Goal: Obtain resource: Obtain resource

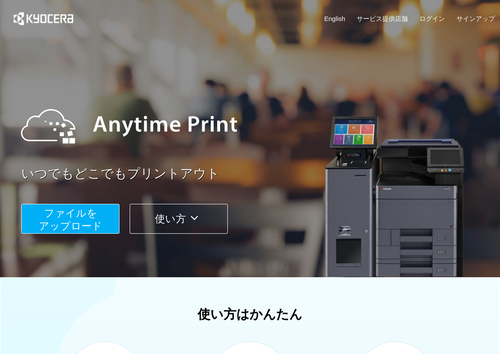
click at [76, 214] on span "ファイルを ​​アップロード" at bounding box center [71, 220] width 64 height 24
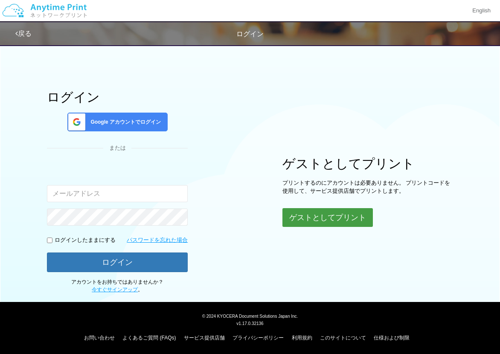
click at [301, 216] on button "ゲストとしてプリント" at bounding box center [328, 217] width 91 height 19
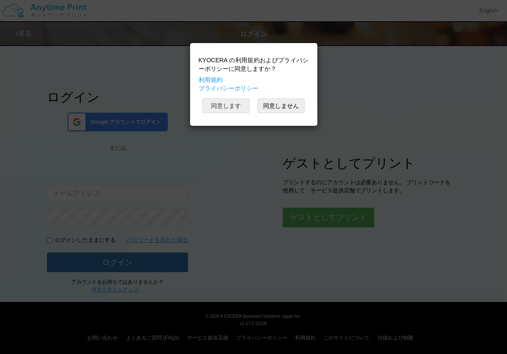
click at [241, 101] on button "同意します" at bounding box center [225, 106] width 47 height 15
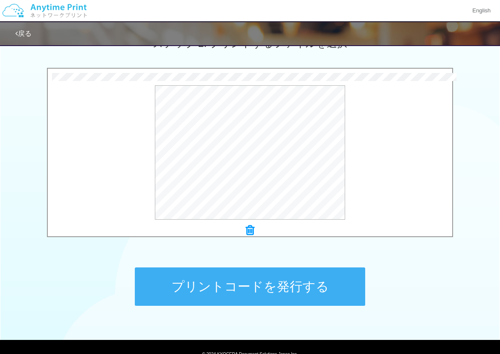
scroll to position [213, 0]
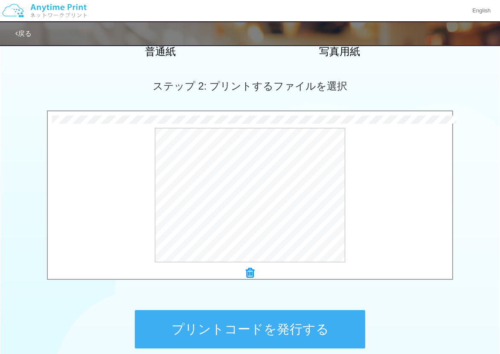
click at [276, 321] on button "プリントコードを発行する" at bounding box center [250, 329] width 231 height 38
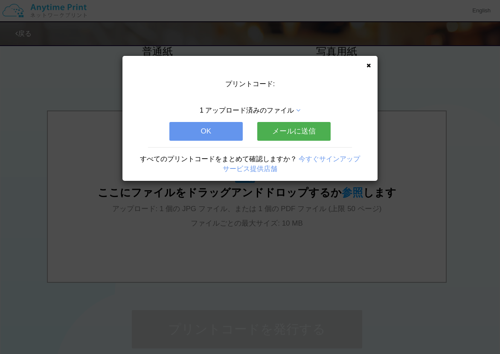
scroll to position [0, 0]
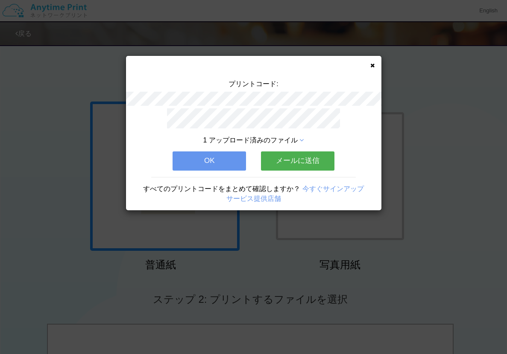
click at [372, 62] on div "プリントコード: 1 アップロード済みのファイル OK メールに送信 すべてのプリントコードをまとめて確認しますか？ 今すぐサインアップ サービス提供店舗" at bounding box center [253, 133] width 255 height 155
click at [374, 65] on icon at bounding box center [372, 66] width 4 height 6
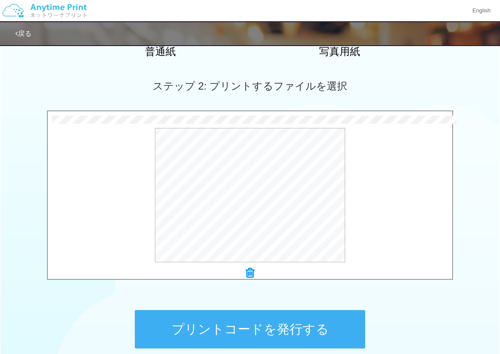
scroll to position [256, 0]
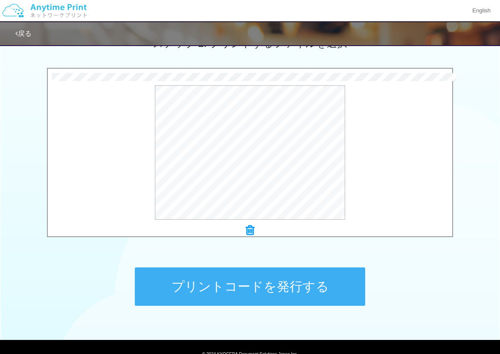
click at [281, 281] on button "プリントコードを発行する" at bounding box center [250, 287] width 231 height 38
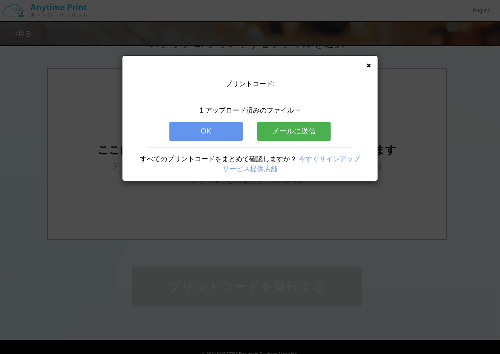
scroll to position [0, 0]
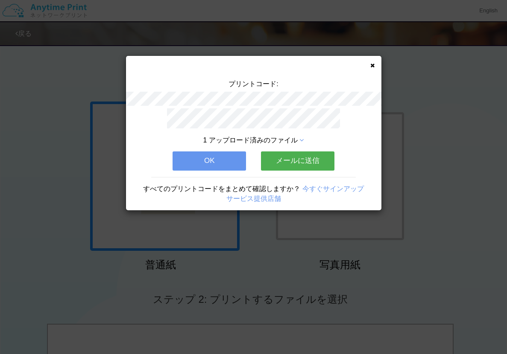
click at [220, 156] on button "OK" at bounding box center [208, 161] width 73 height 19
